Goal: Transaction & Acquisition: Download file/media

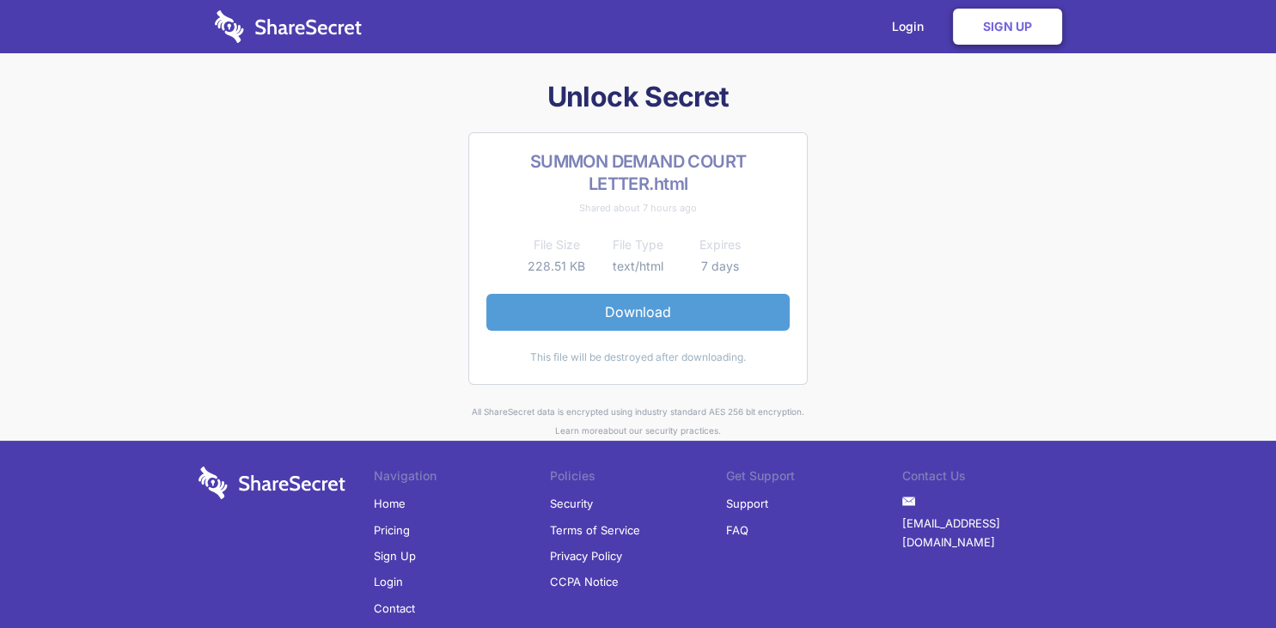
click at [645, 312] on link "Download" at bounding box center [637, 312] width 303 height 36
click at [640, 308] on link "Download" at bounding box center [637, 312] width 303 height 36
click at [638, 312] on link "Download" at bounding box center [637, 312] width 303 height 36
